Goal: Information Seeking & Learning: Compare options

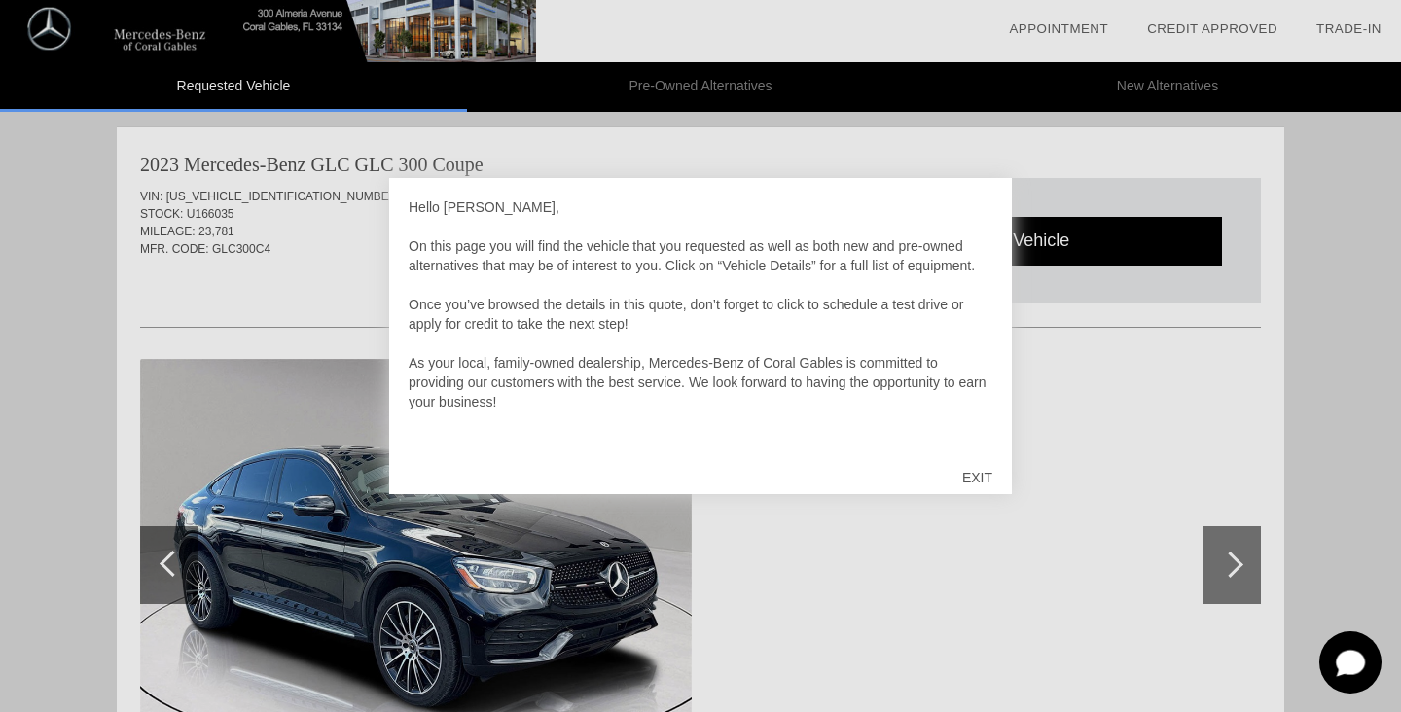
click at [975, 478] on div "EXIT" at bounding box center [977, 477] width 69 height 58
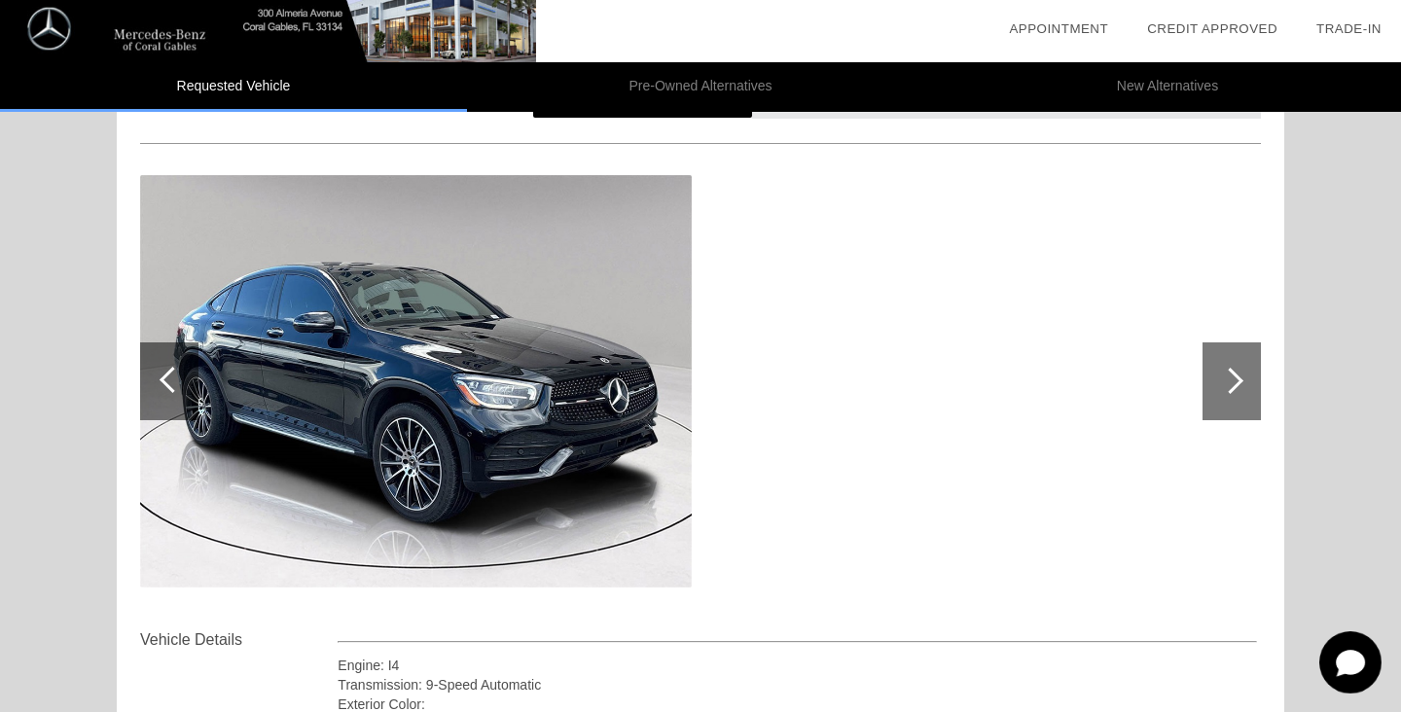
scroll to position [72, 0]
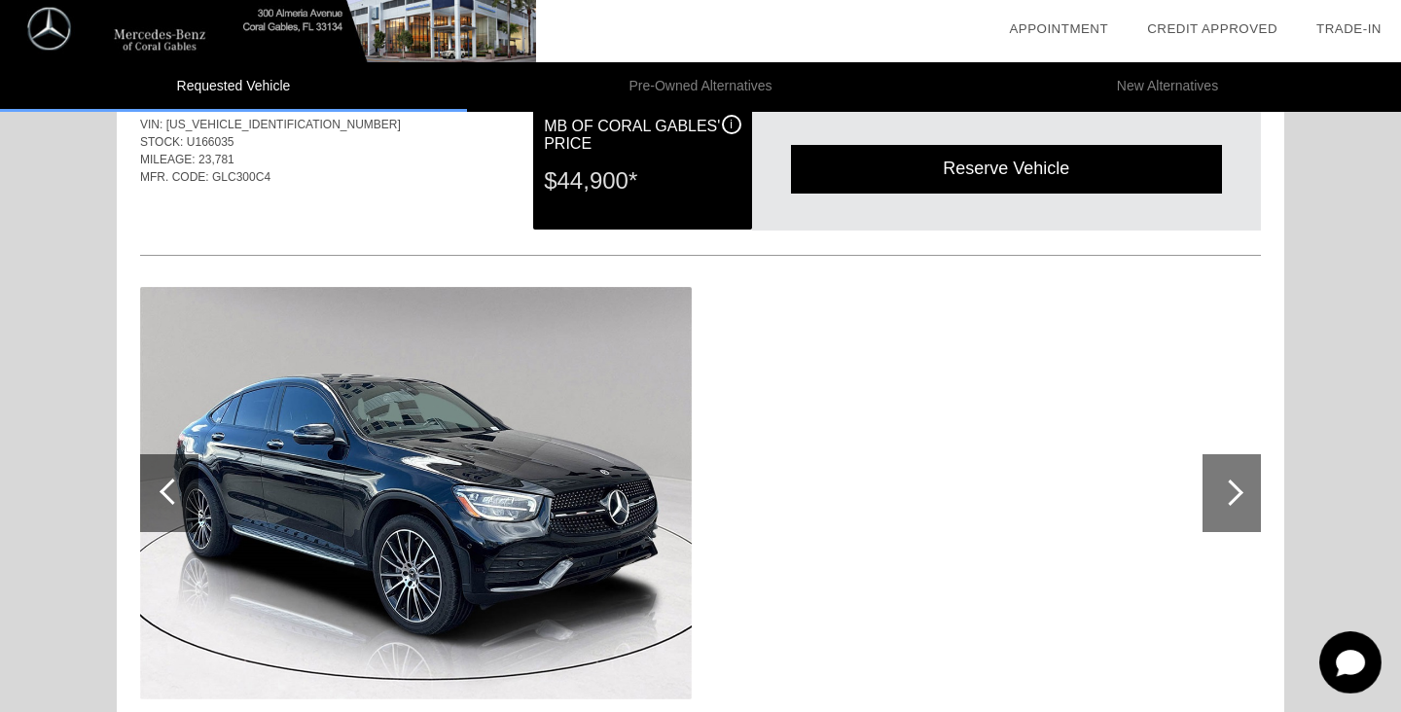
click at [1253, 506] on div at bounding box center [1231, 493] width 58 height 78
click at [1229, 498] on div at bounding box center [1230, 493] width 26 height 26
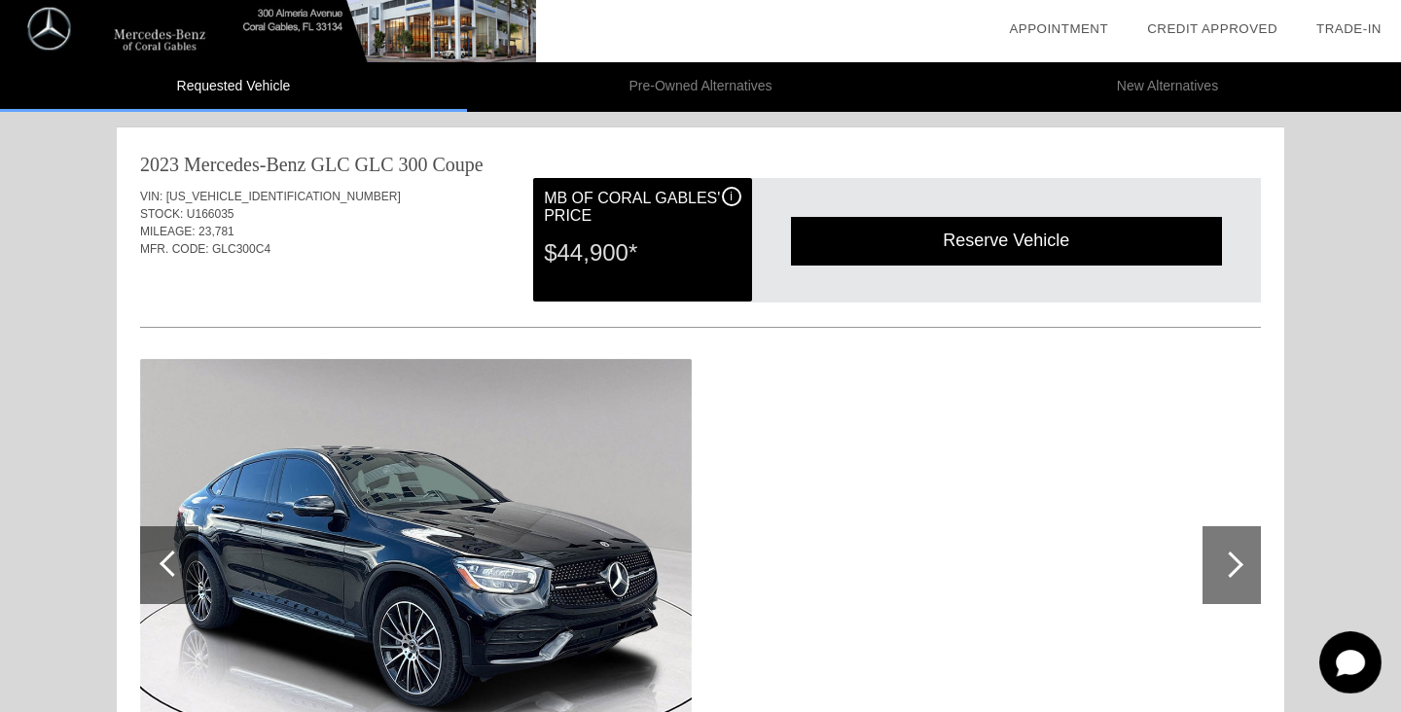
scroll to position [0, 0]
click at [733, 195] on div "i" at bounding box center [731, 196] width 19 height 19
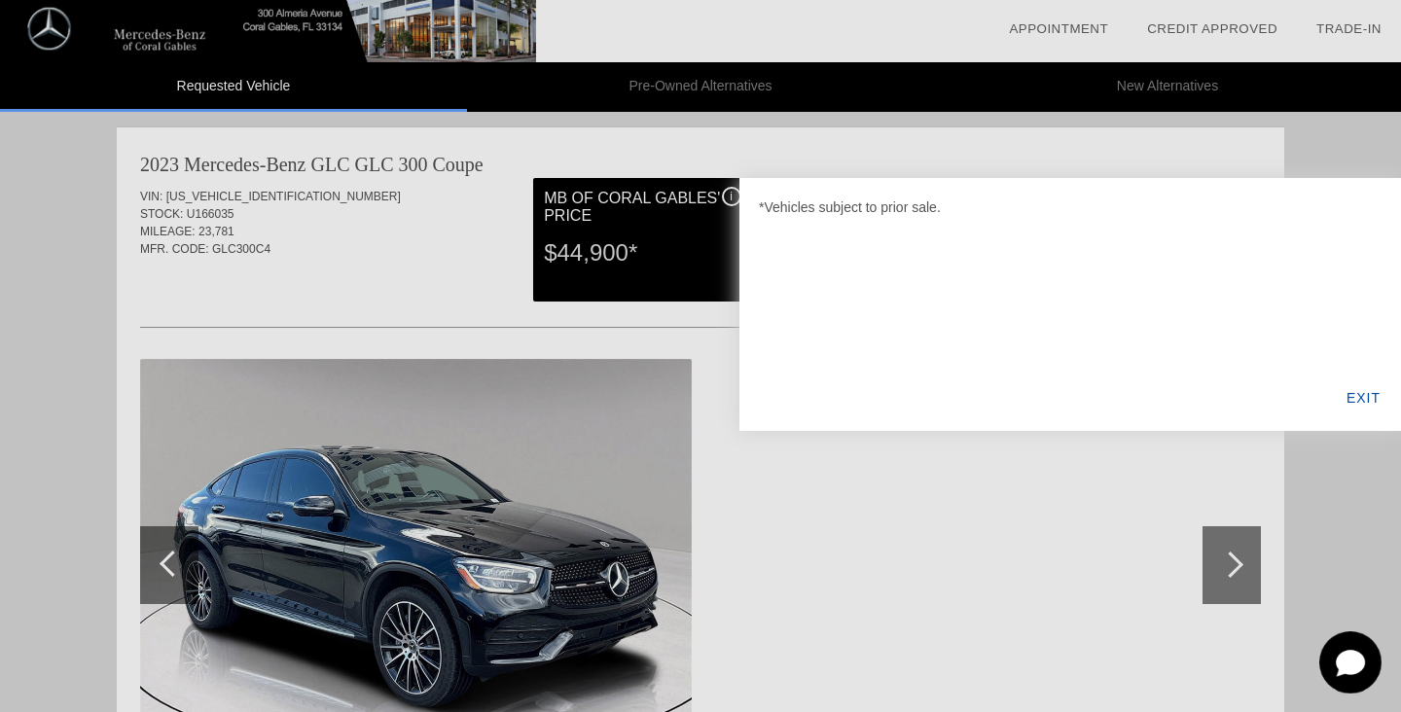
click at [1356, 403] on div "EXIT" at bounding box center [1363, 398] width 75 height 66
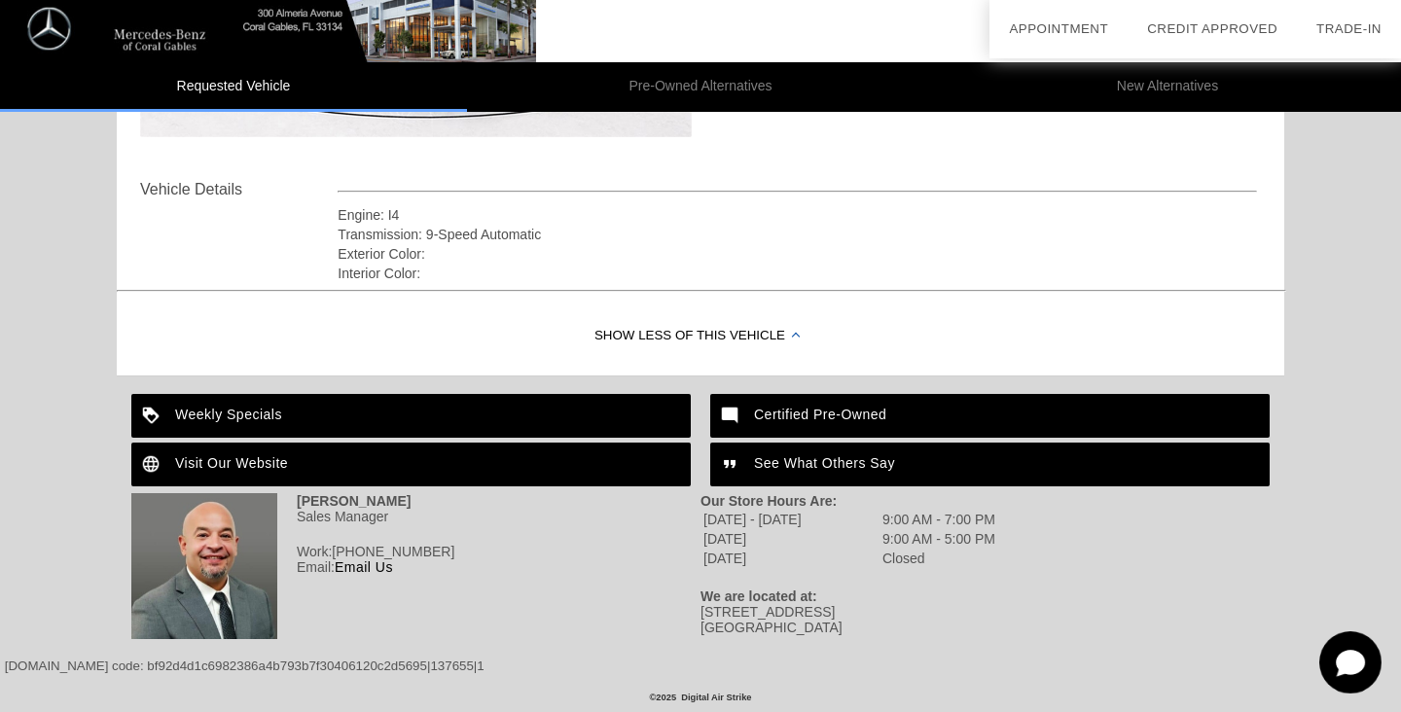
scroll to position [634, 0]
click at [680, 337] on div "Show Less of this Vehicle" at bounding box center [700, 337] width 1167 height 78
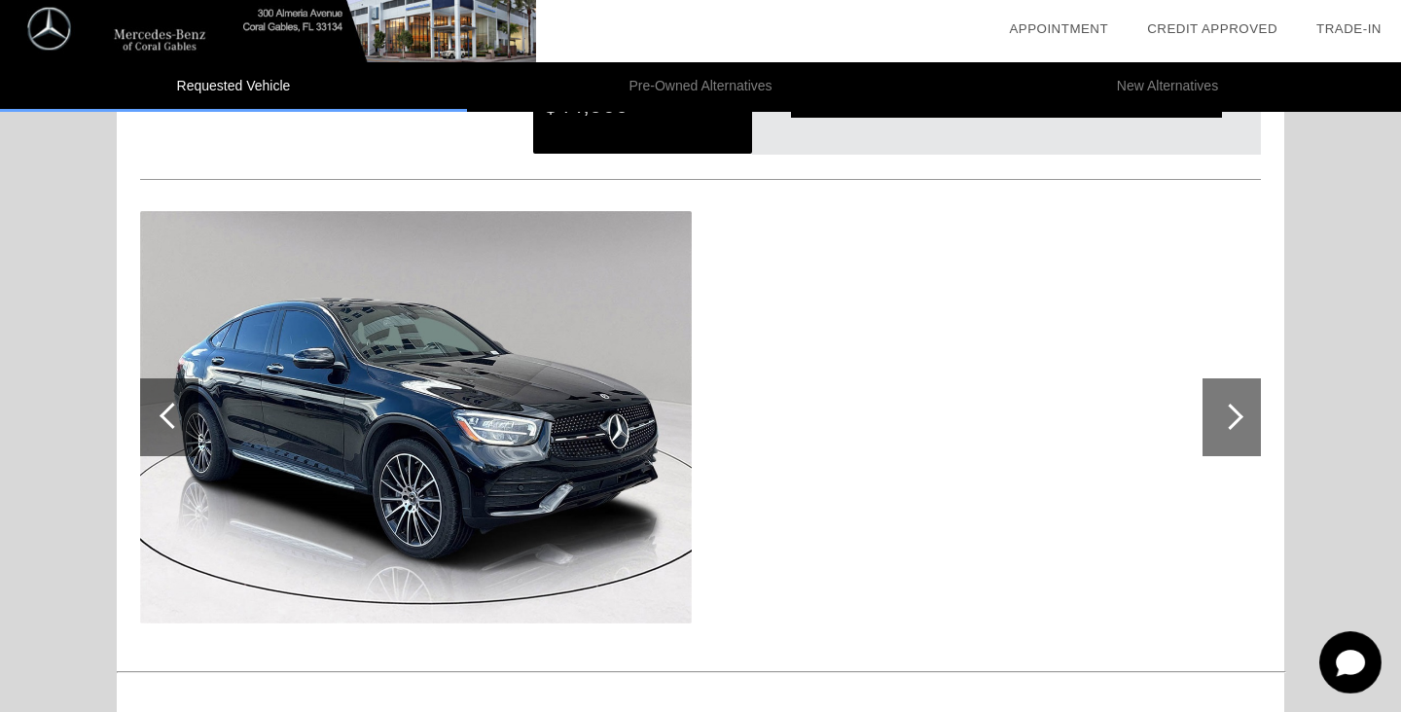
scroll to position [352, 0]
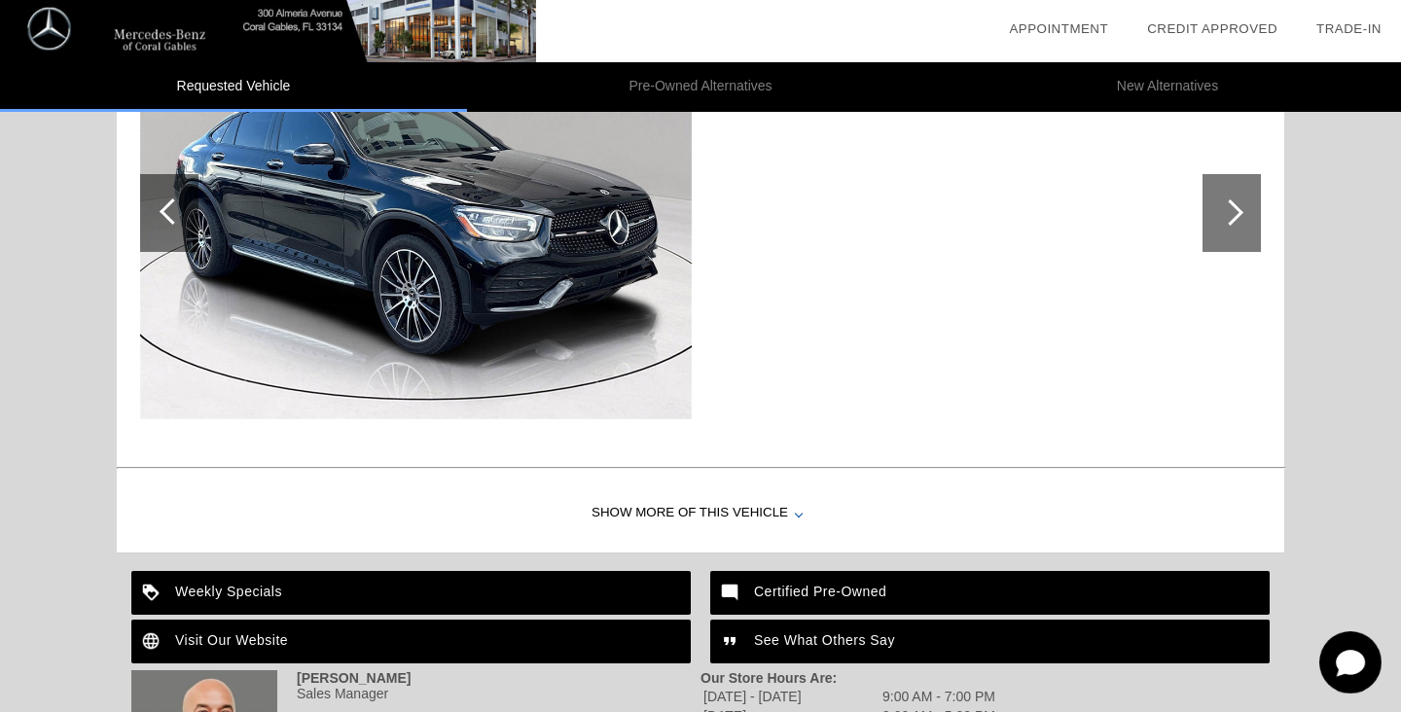
click at [701, 515] on div "Show More of this Vehicle" at bounding box center [700, 514] width 1167 height 78
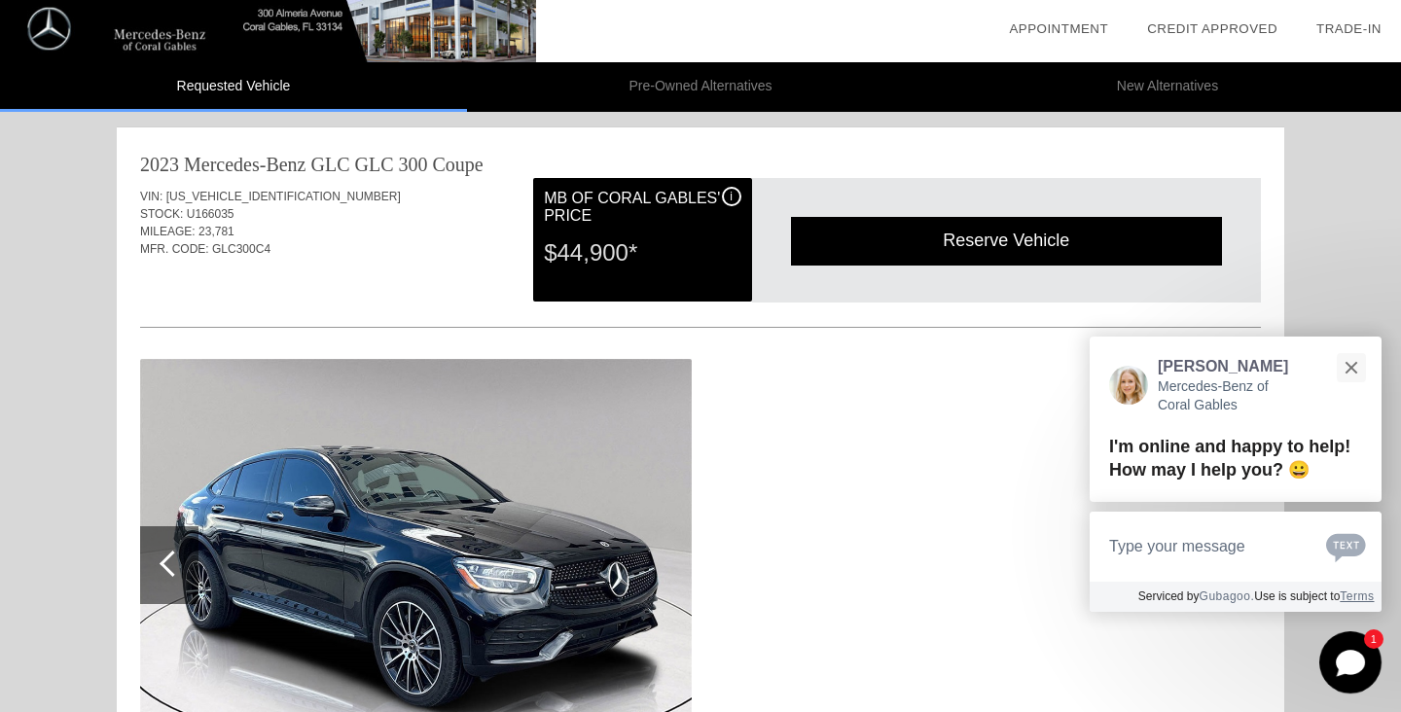
scroll to position [48, 0]
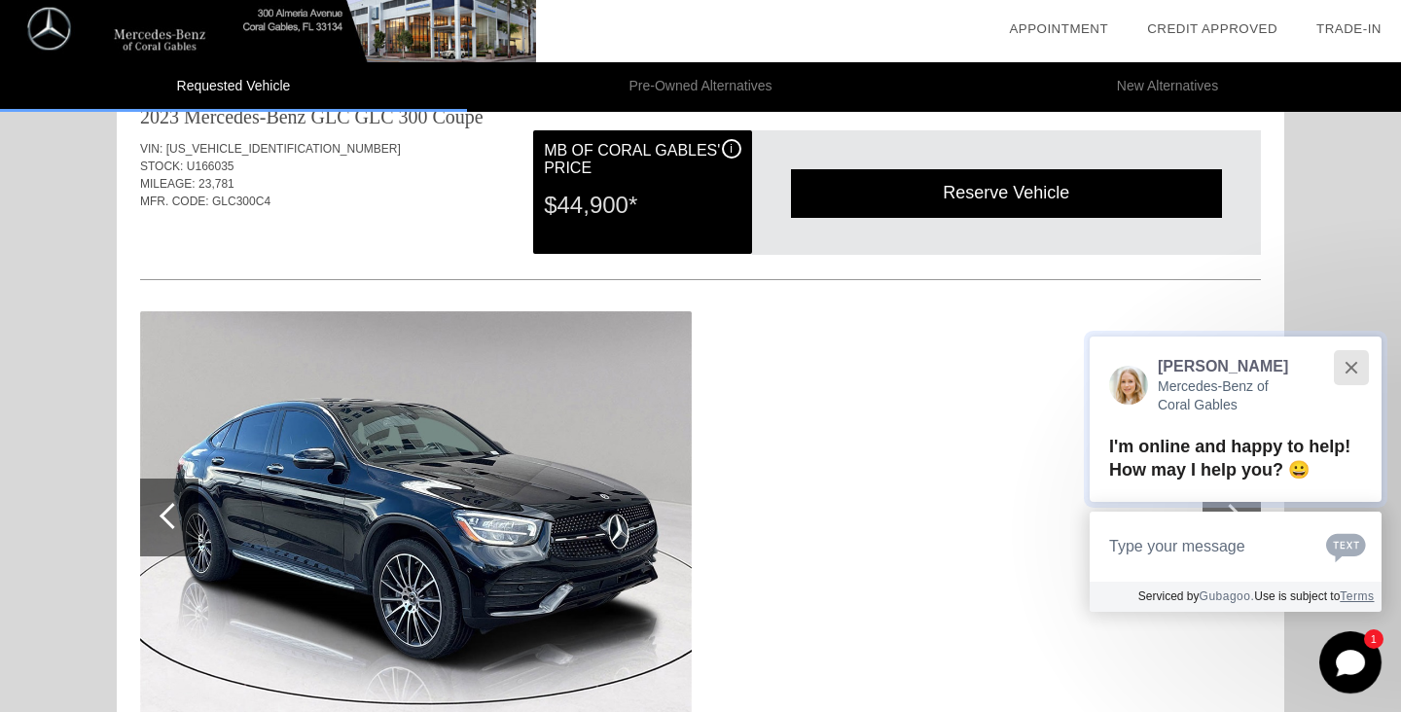
click at [1346, 376] on button "Close" at bounding box center [1351, 367] width 42 height 42
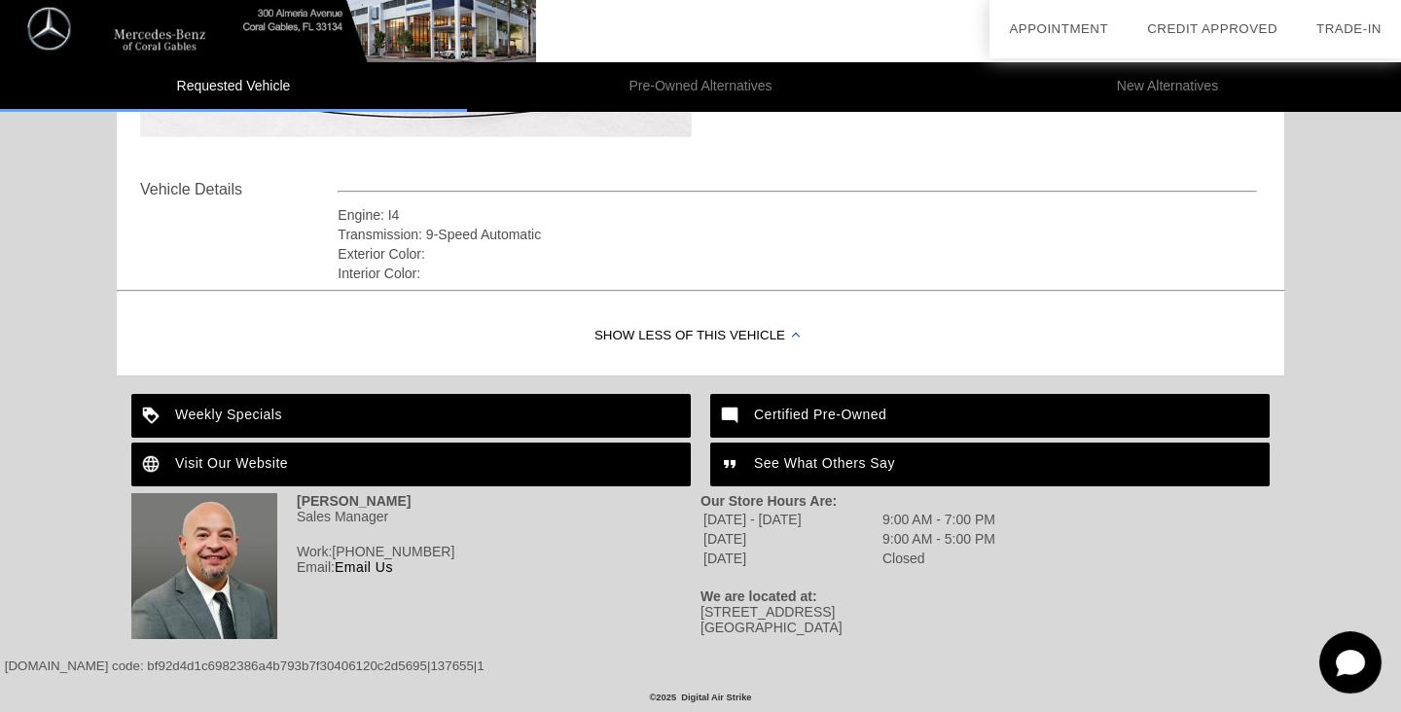
scroll to position [634, 0]
click at [584, 422] on div "Weekly Specials" at bounding box center [410, 416] width 559 height 44
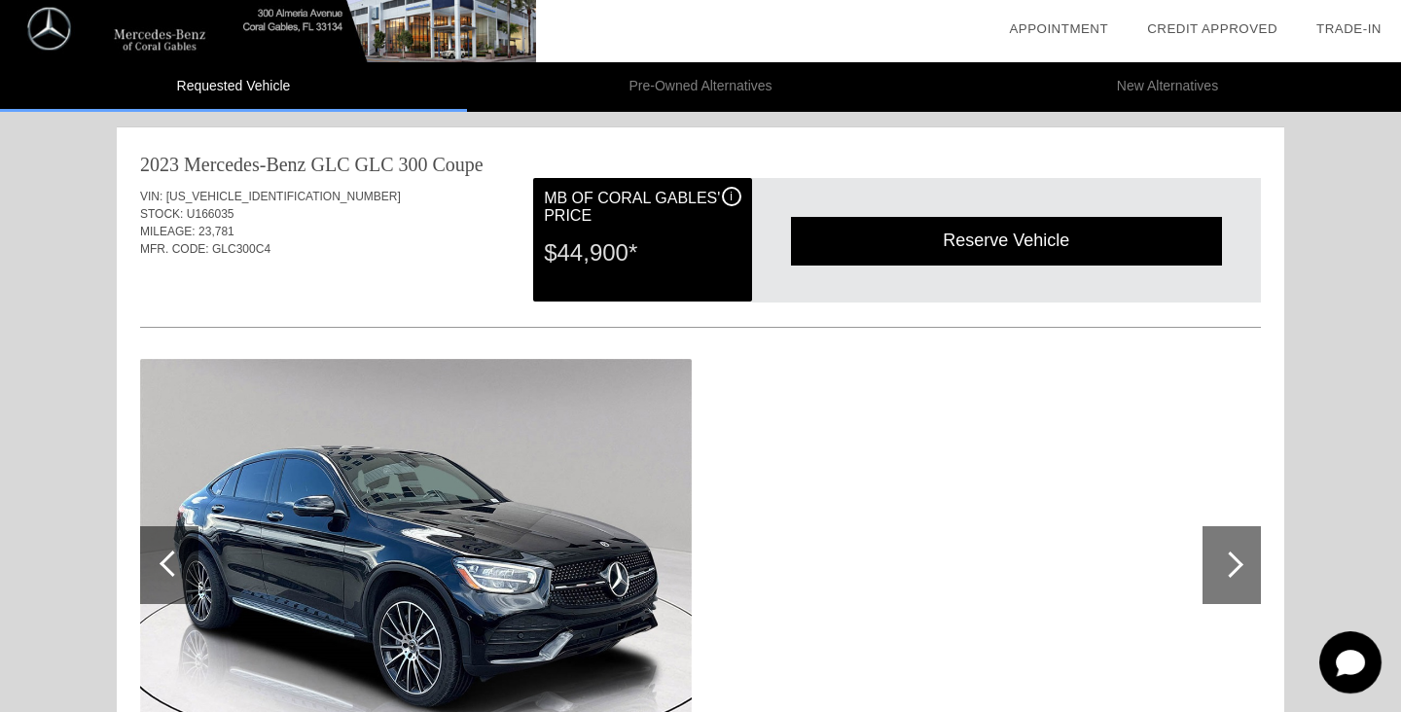
scroll to position [0, 0]
click at [1235, 554] on div at bounding box center [1231, 565] width 58 height 78
click at [1047, 561] on div at bounding box center [700, 566] width 1121 height 424
click at [622, 242] on div "$44,900*" at bounding box center [642, 253] width 197 height 51
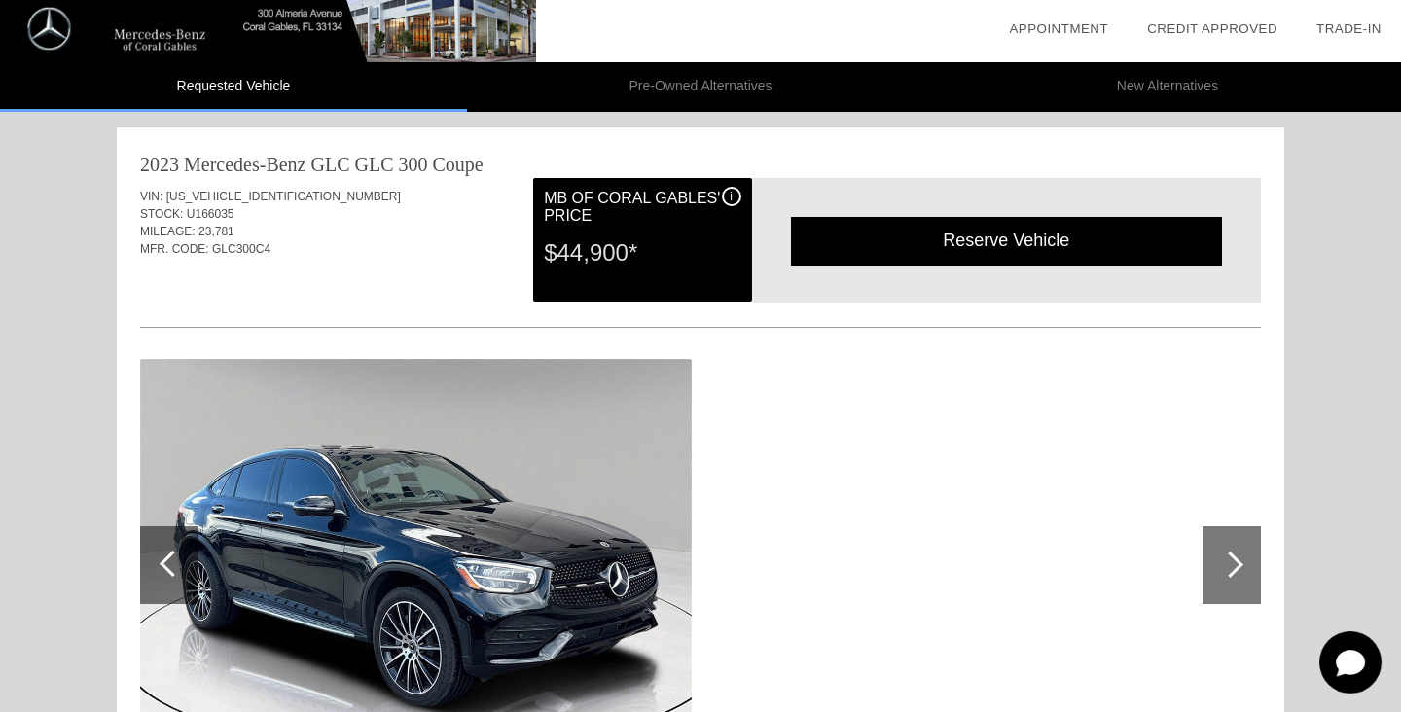
click at [665, 88] on li "Pre-Owned Alternatives" at bounding box center [700, 87] width 467 height 50
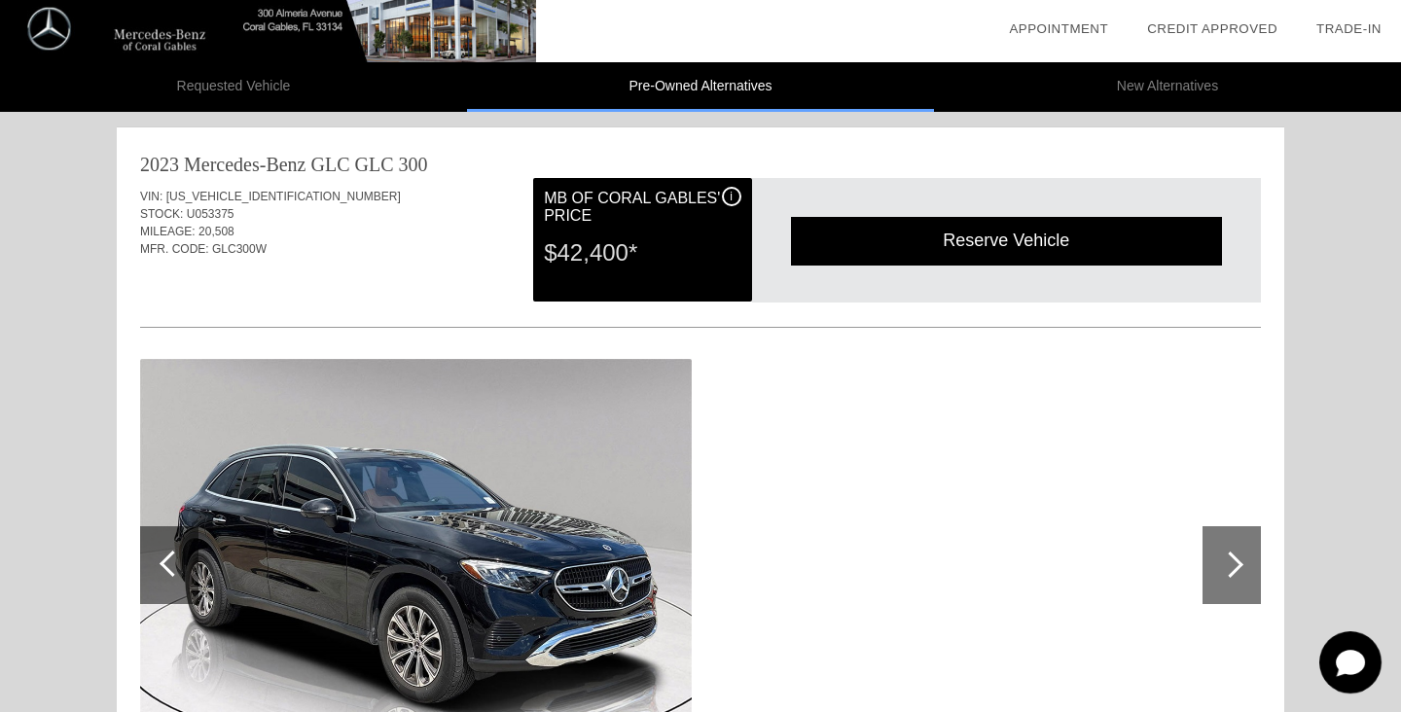
click at [404, 94] on li "Requested Vehicle" at bounding box center [233, 87] width 467 height 50
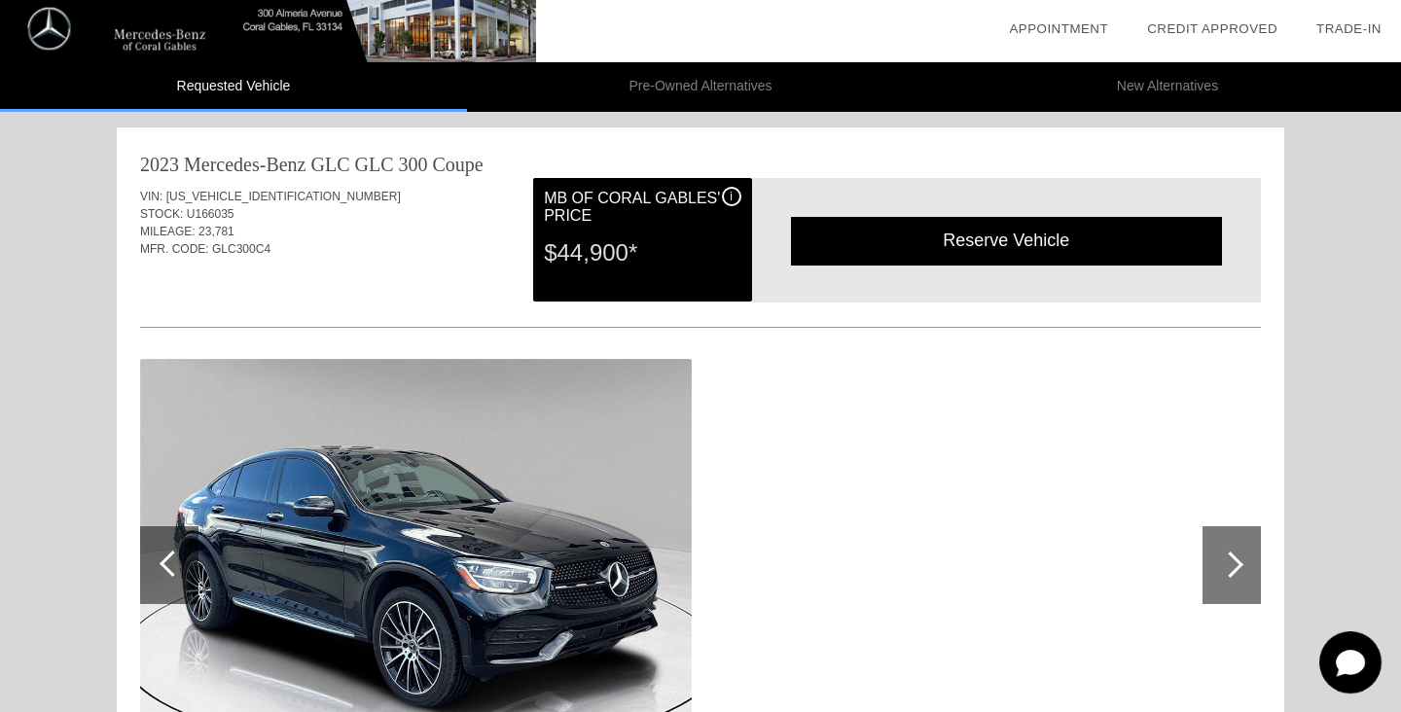
click at [627, 89] on li "Pre-Owned Alternatives" at bounding box center [700, 87] width 467 height 50
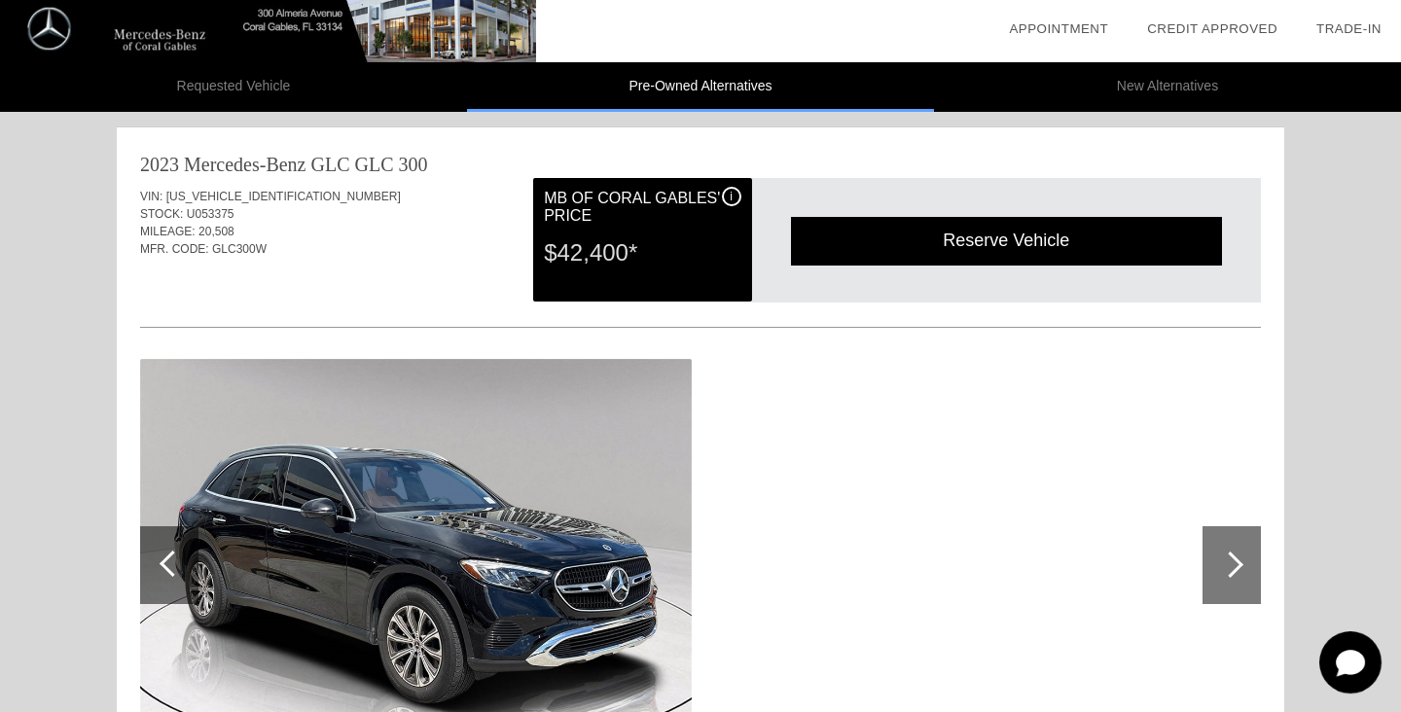
click at [448, 81] on li "Requested Vehicle" at bounding box center [233, 87] width 467 height 50
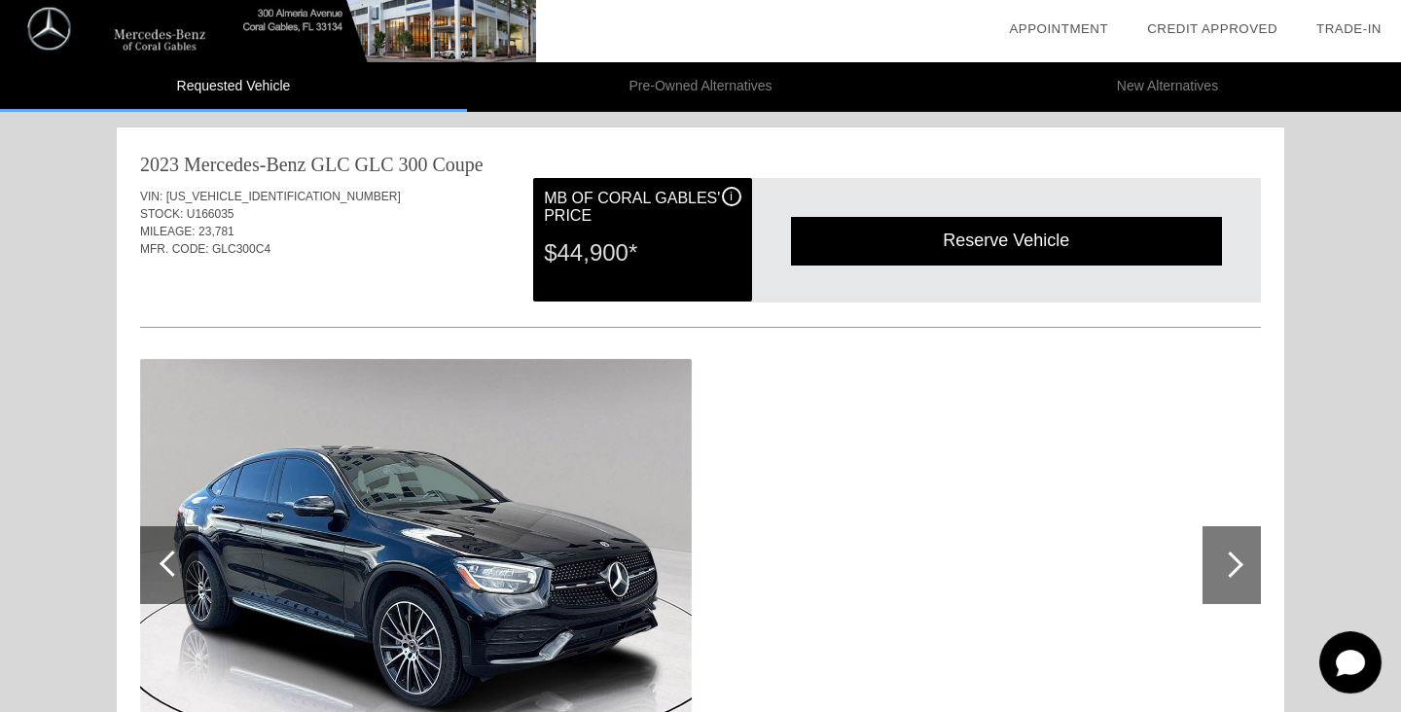
click at [661, 86] on li "Pre-Owned Alternatives" at bounding box center [700, 87] width 467 height 50
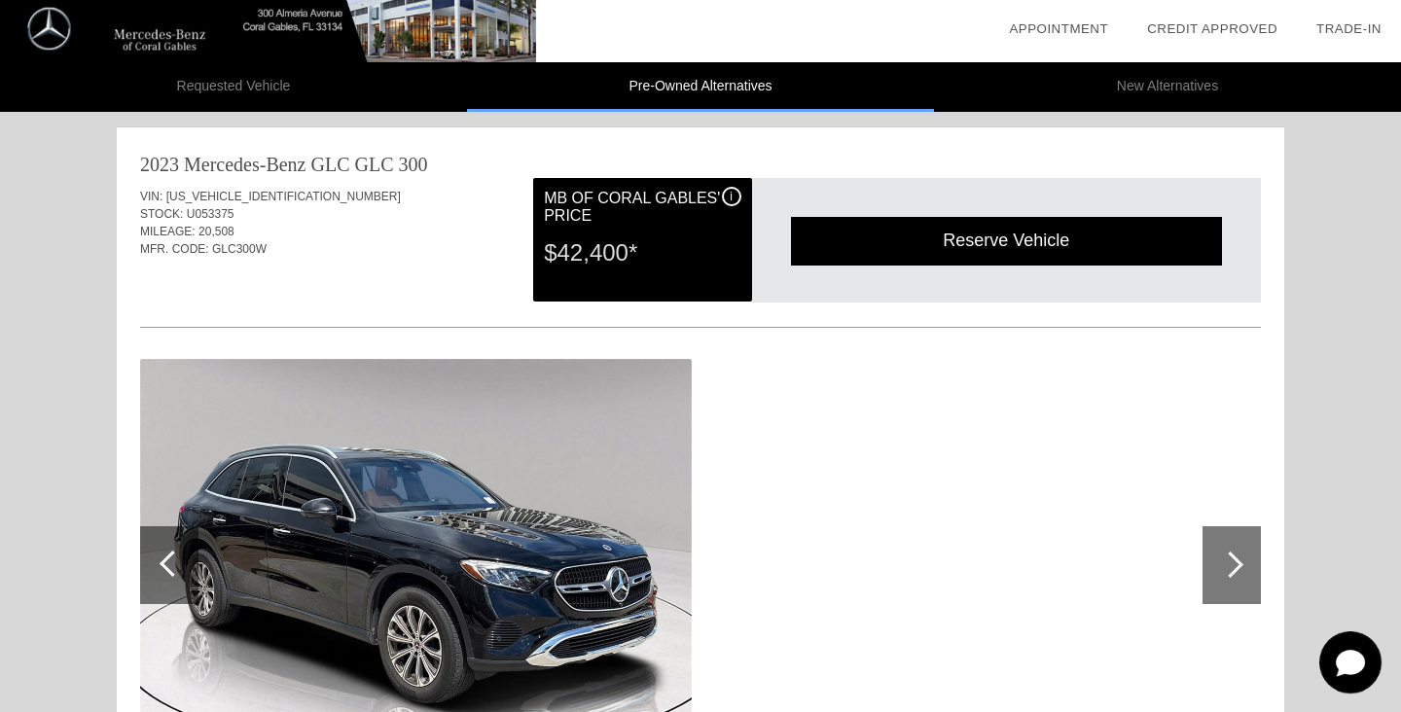
click at [1067, 95] on li "New Alternatives" at bounding box center [1167, 87] width 467 height 50
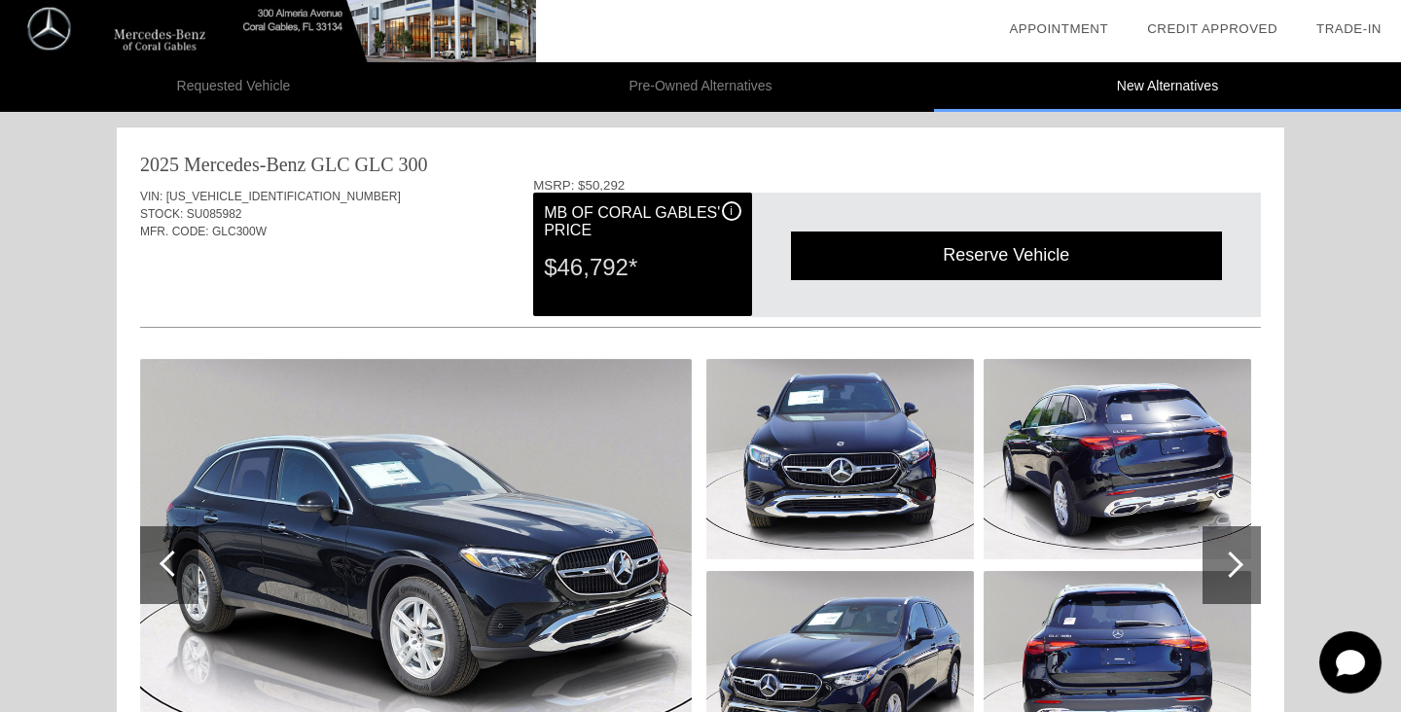
click at [281, 99] on li "Requested Vehicle" at bounding box center [233, 87] width 467 height 50
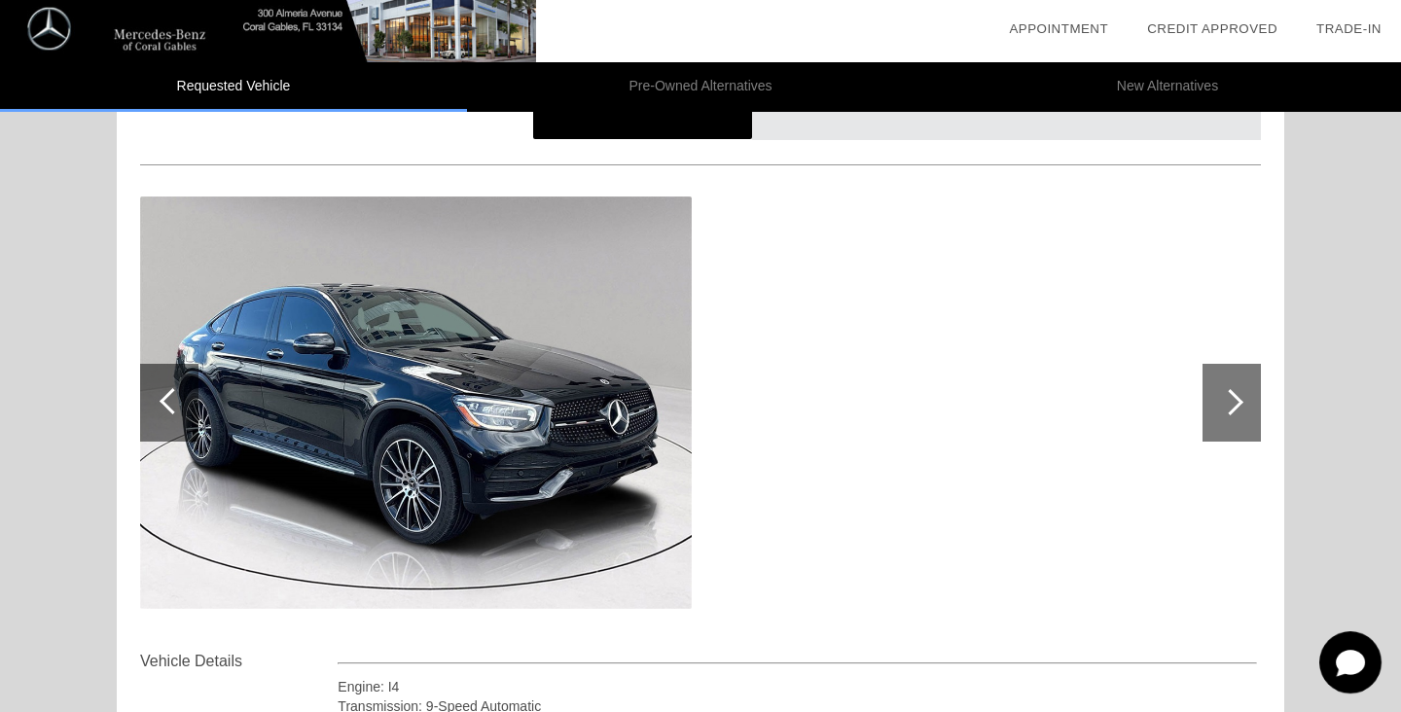
scroll to position [168, 0]
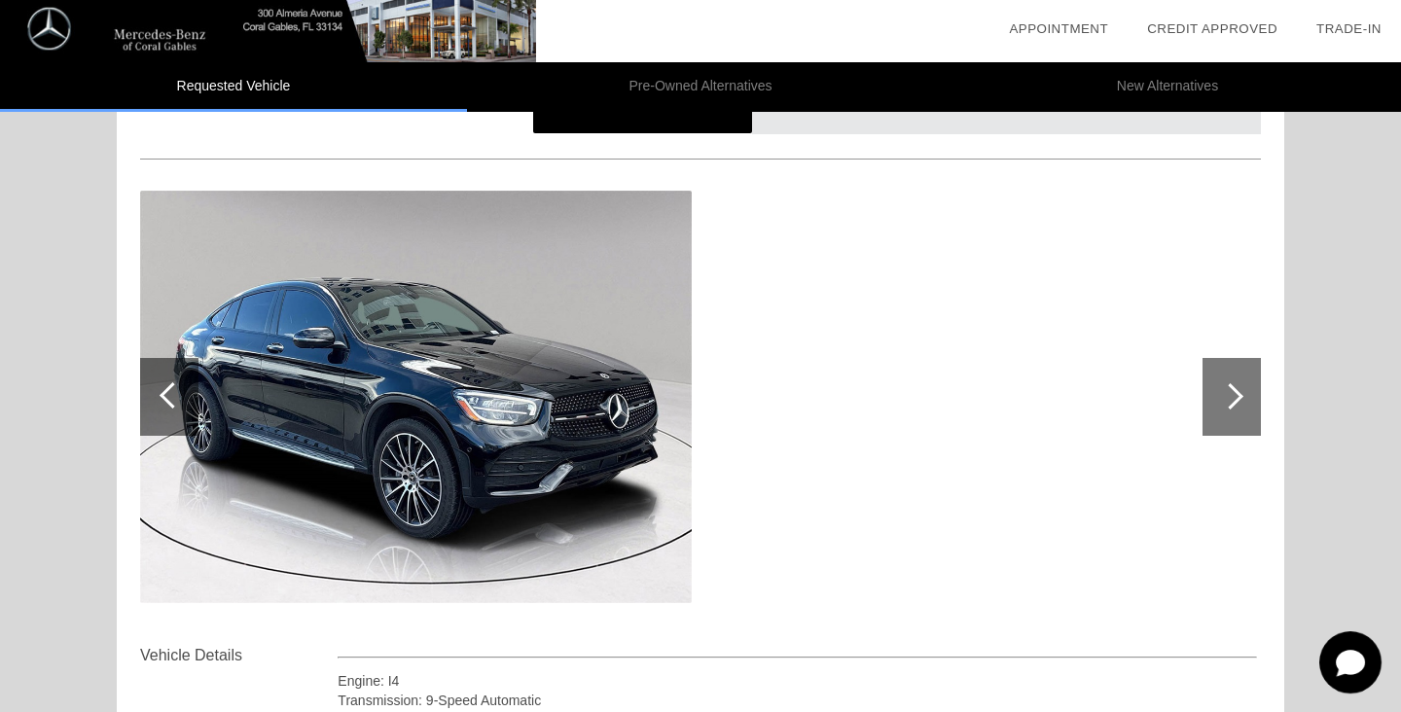
click at [1208, 385] on div at bounding box center [1231, 397] width 58 height 78
click at [161, 404] on div at bounding box center [169, 397] width 58 height 78
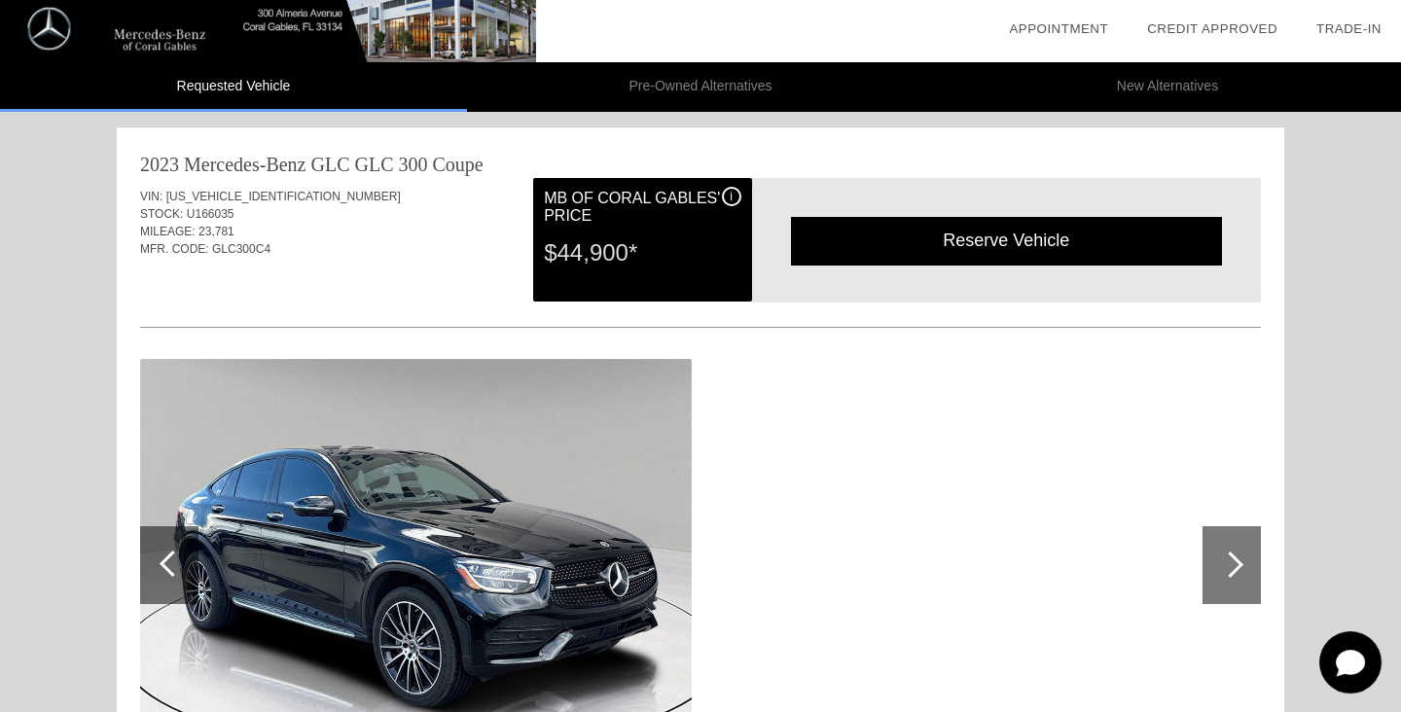
scroll to position [0, 0]
